Goal: Understand process/instructions: Learn how to perform a task or action

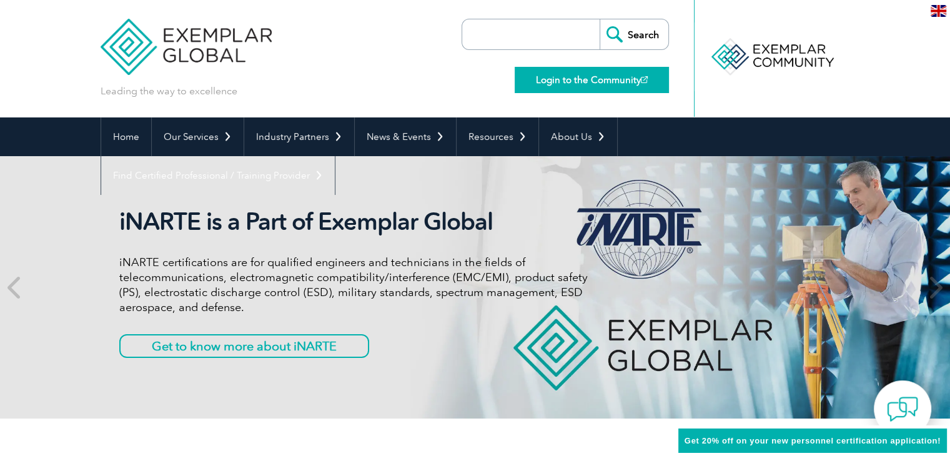
click at [582, 82] on link "Login to the Community" at bounding box center [591, 80] width 154 height 26
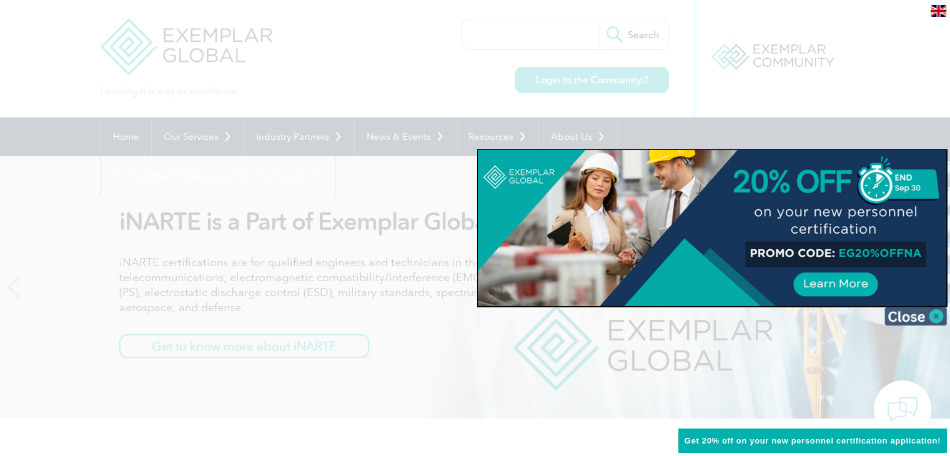
click at [915, 313] on img at bounding box center [915, 316] width 62 height 19
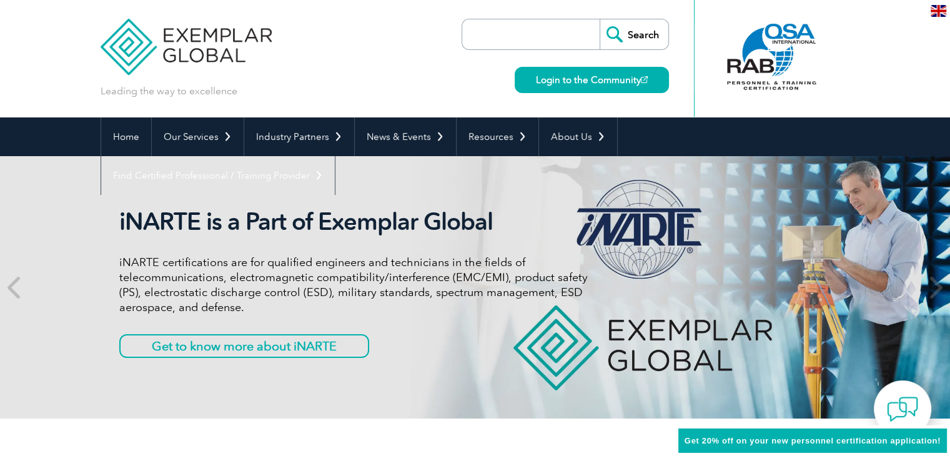
click at [187, 41] on img at bounding box center [187, 37] width 172 height 75
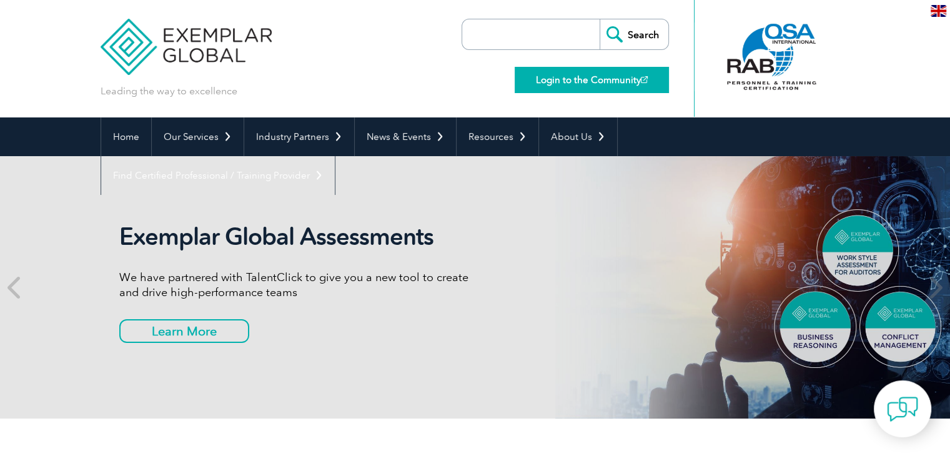
click at [591, 81] on link "Login to the Community" at bounding box center [591, 80] width 154 height 26
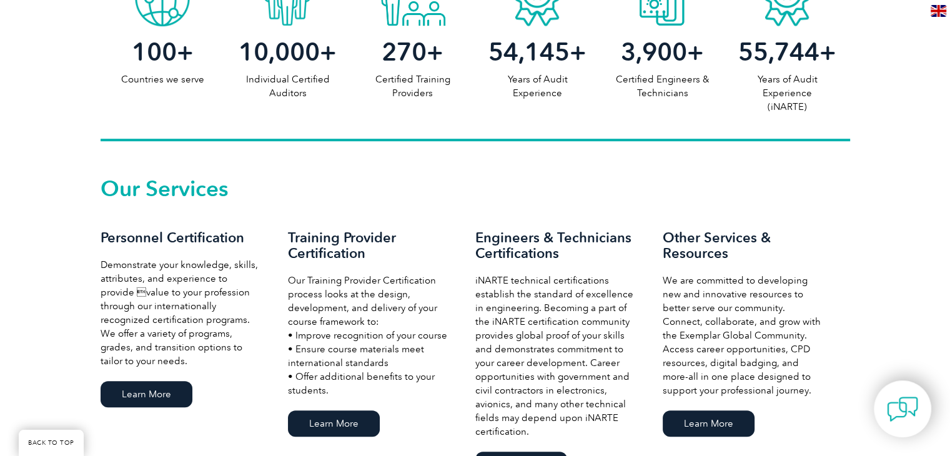
scroll to position [812, 0]
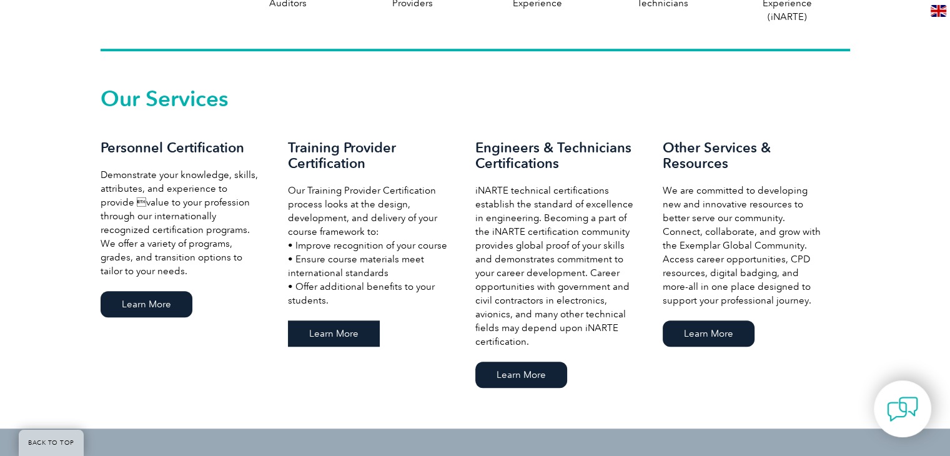
click at [327, 342] on link "Learn More" at bounding box center [334, 333] width 92 height 26
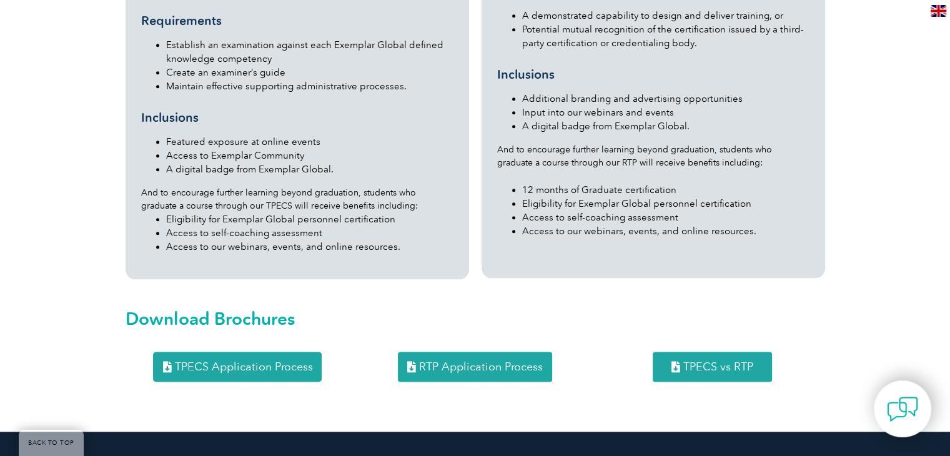
scroll to position [1498, 0]
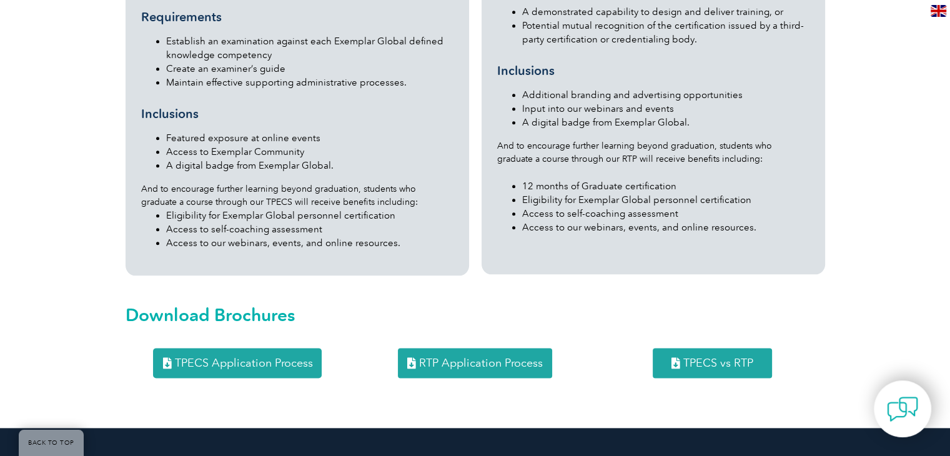
click at [513, 357] on span "RTP Application Process" at bounding box center [481, 362] width 124 height 11
